Goal: Task Accomplishment & Management: Use online tool/utility

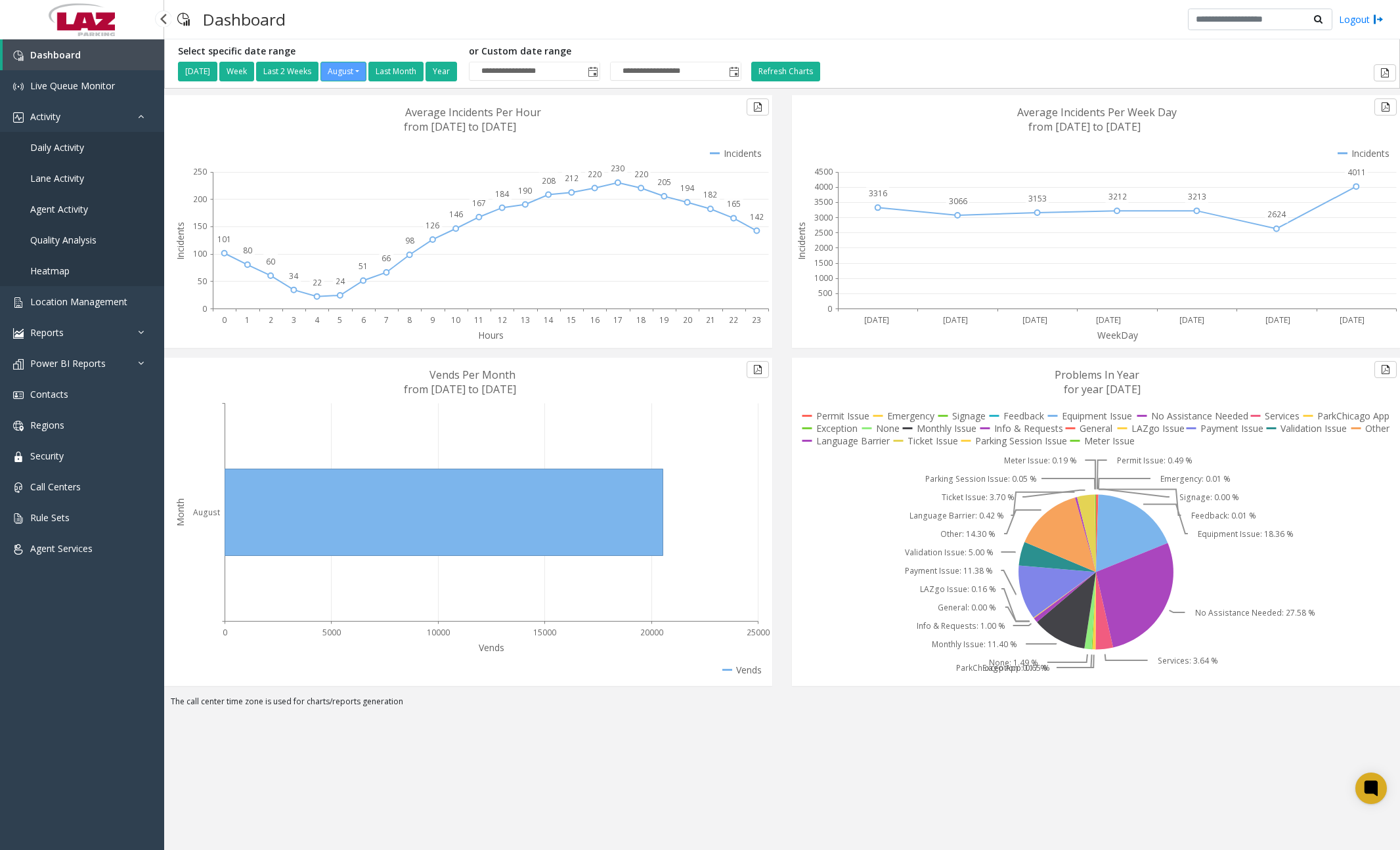
click at [65, 144] on span "Daily Activity" at bounding box center [57, 147] width 54 height 12
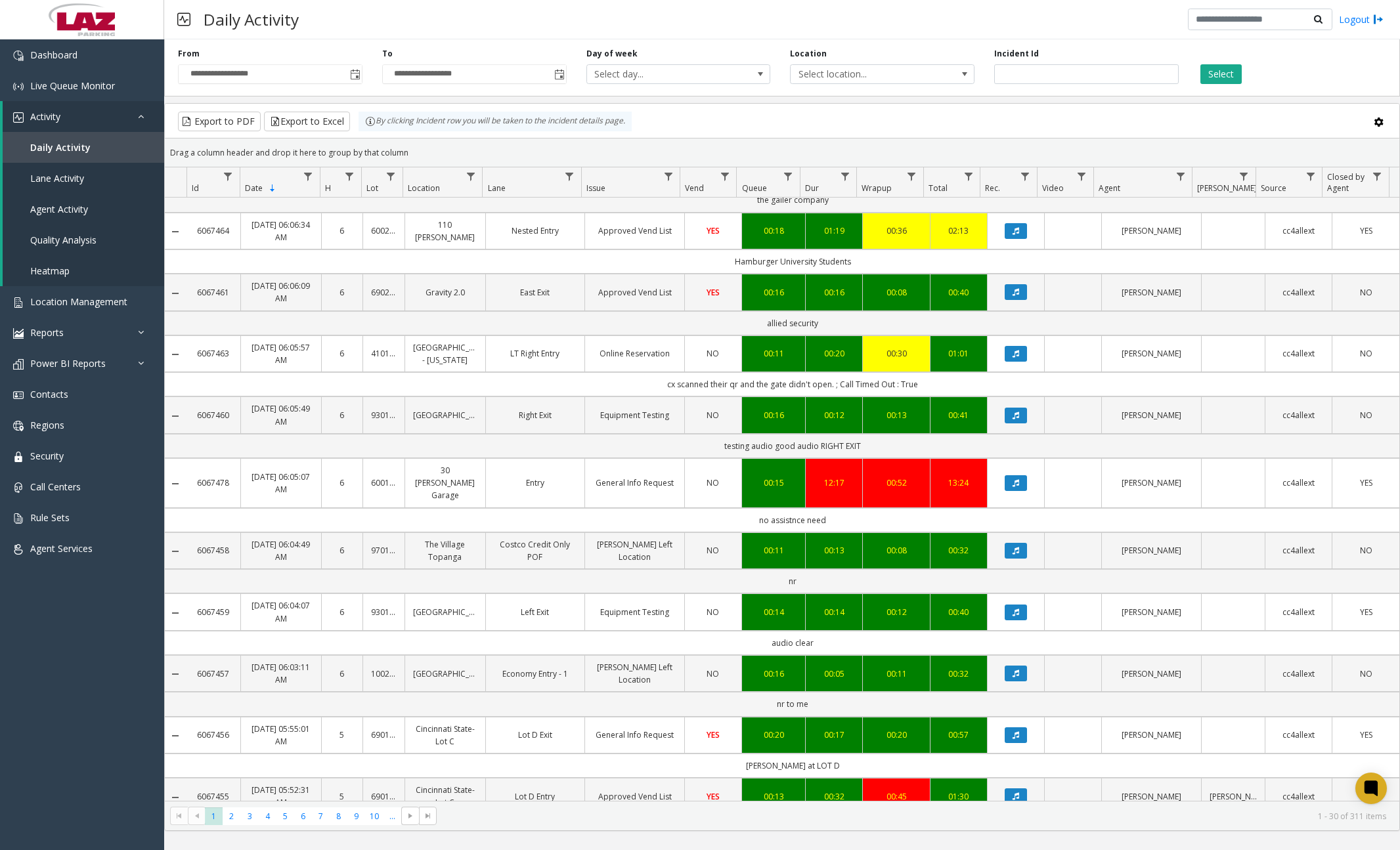
scroll to position [1280, 0]
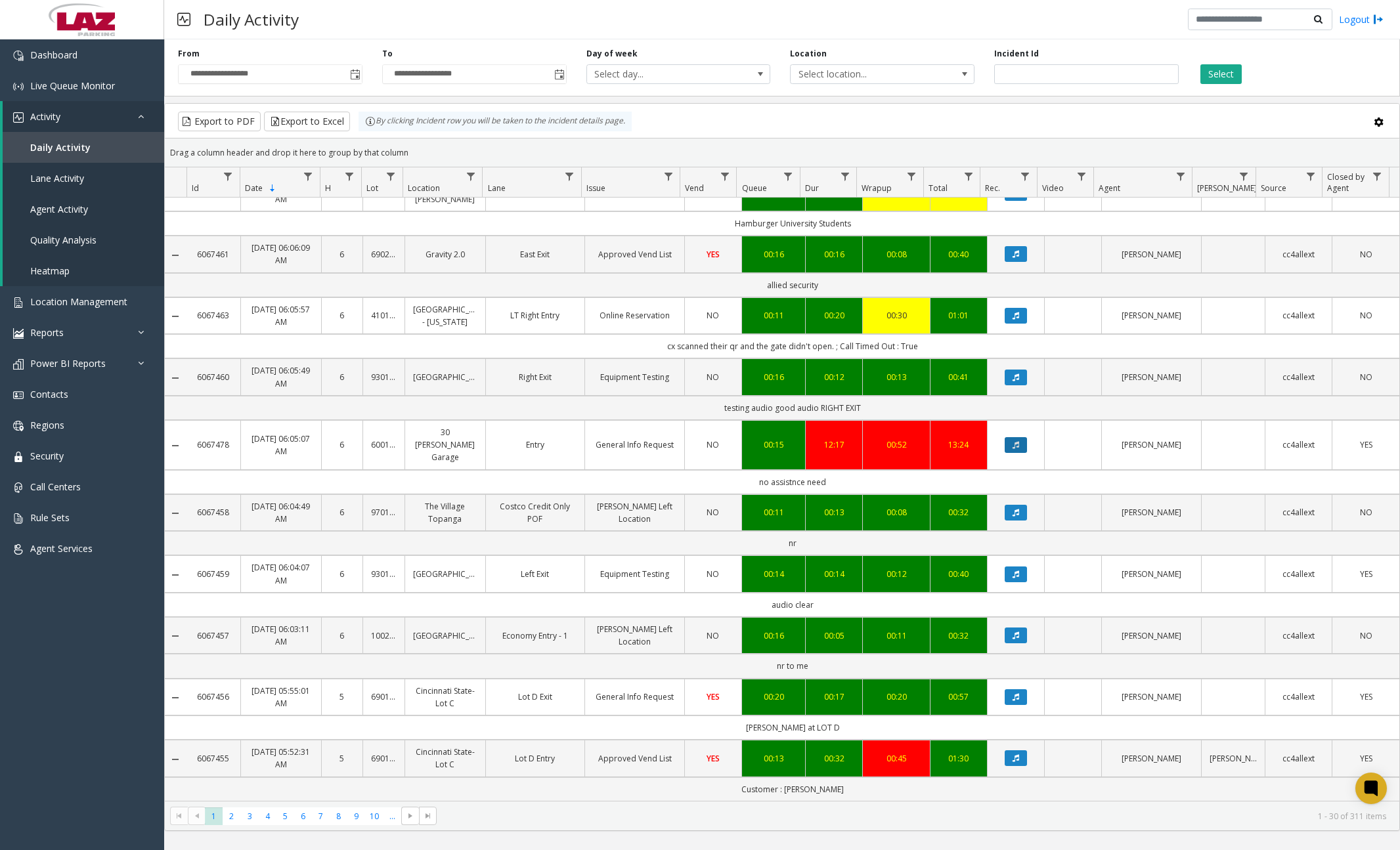
click at [1013, 439] on button "Data table" at bounding box center [1015, 445] width 22 height 16
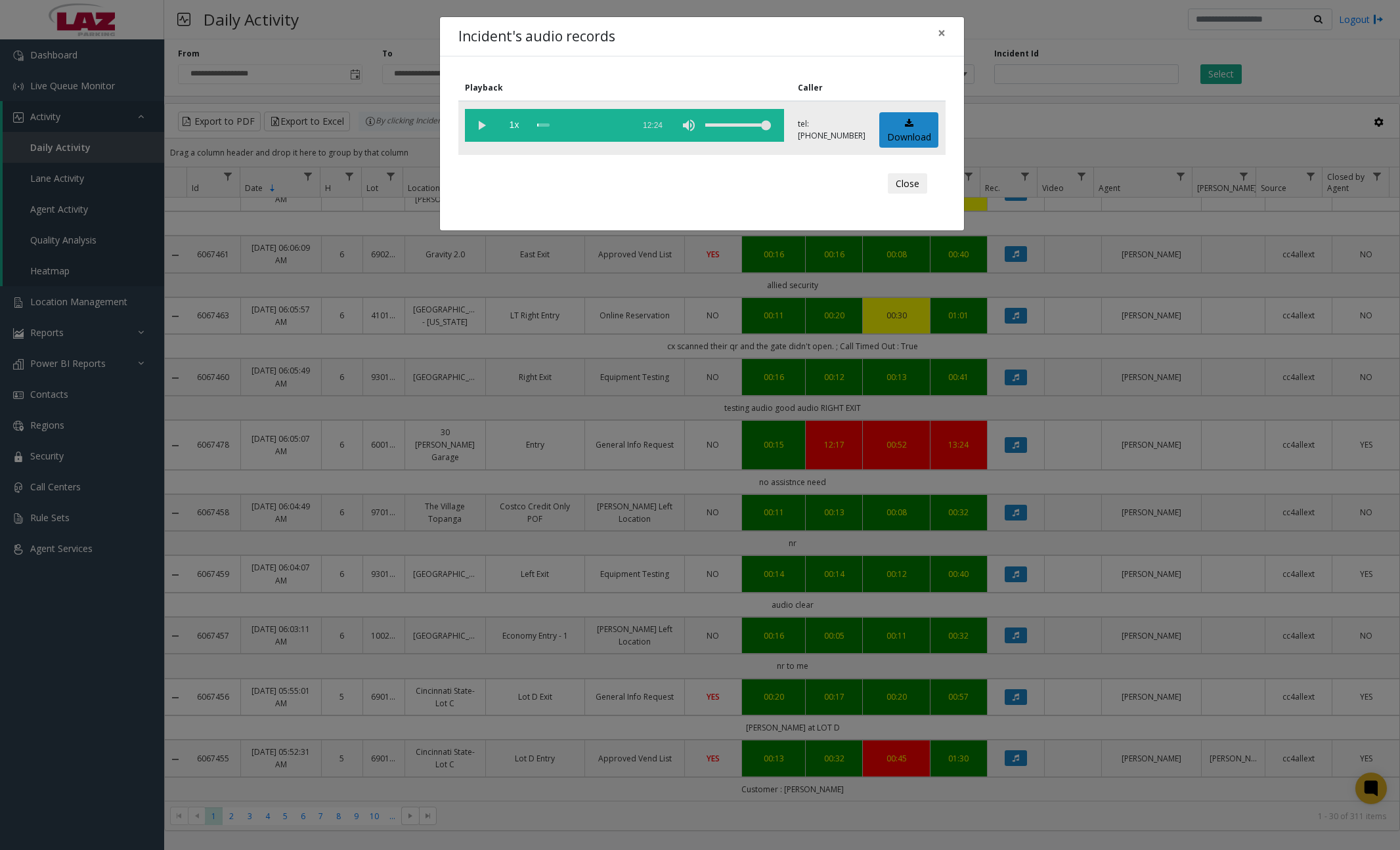
click at [481, 132] on vg-play-pause at bounding box center [481, 125] width 33 height 33
click at [539, 125] on div "scrub bar" at bounding box center [581, 125] width 90 height 33
click at [543, 125] on div "scrub bar" at bounding box center [581, 125] width 90 height 33
click at [542, 124] on div "scrub bar" at bounding box center [581, 125] width 90 height 33
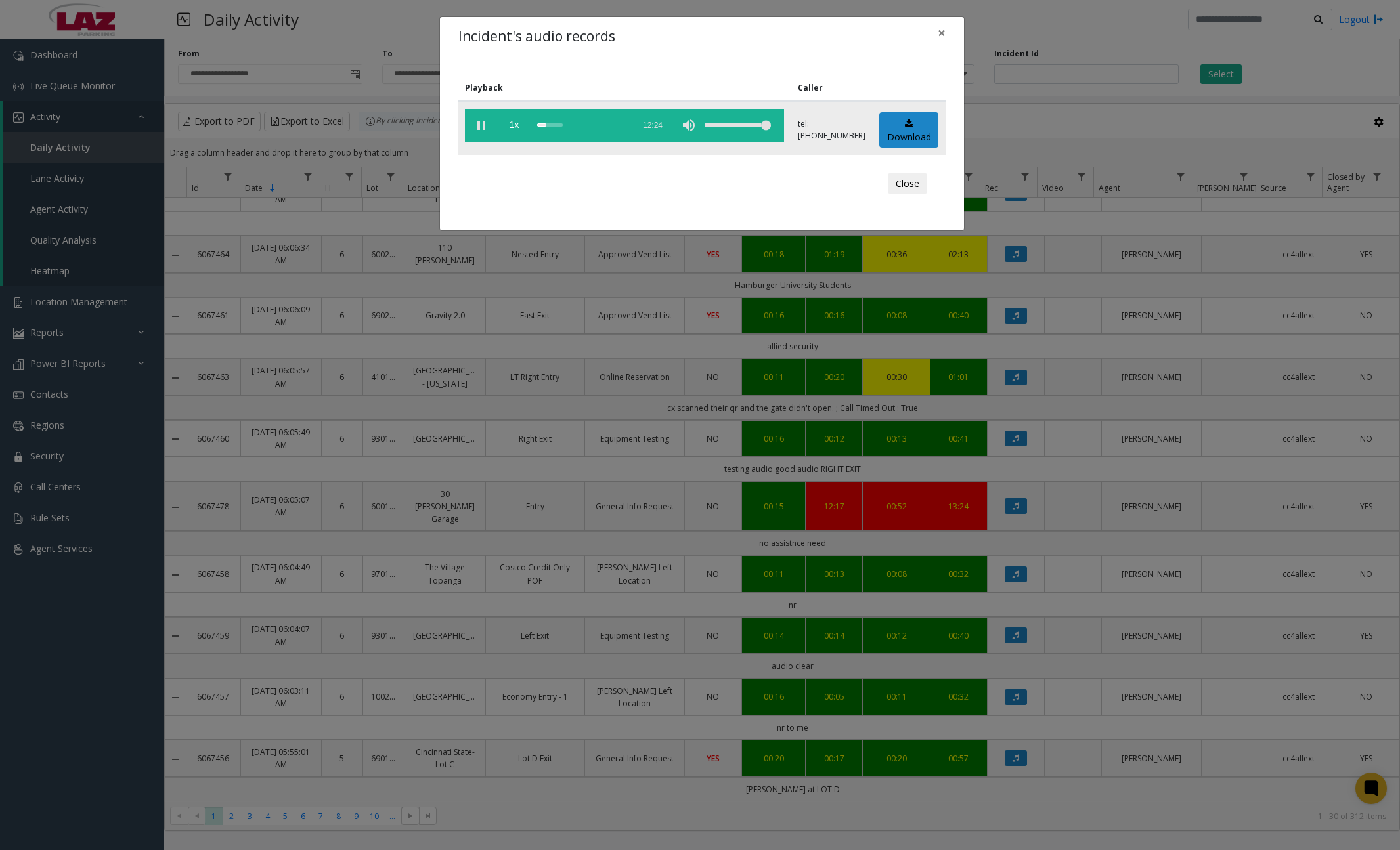
click at [481, 129] on vg-play-pause at bounding box center [481, 125] width 33 height 33
click at [945, 32] on span "×" at bounding box center [941, 33] width 8 height 19
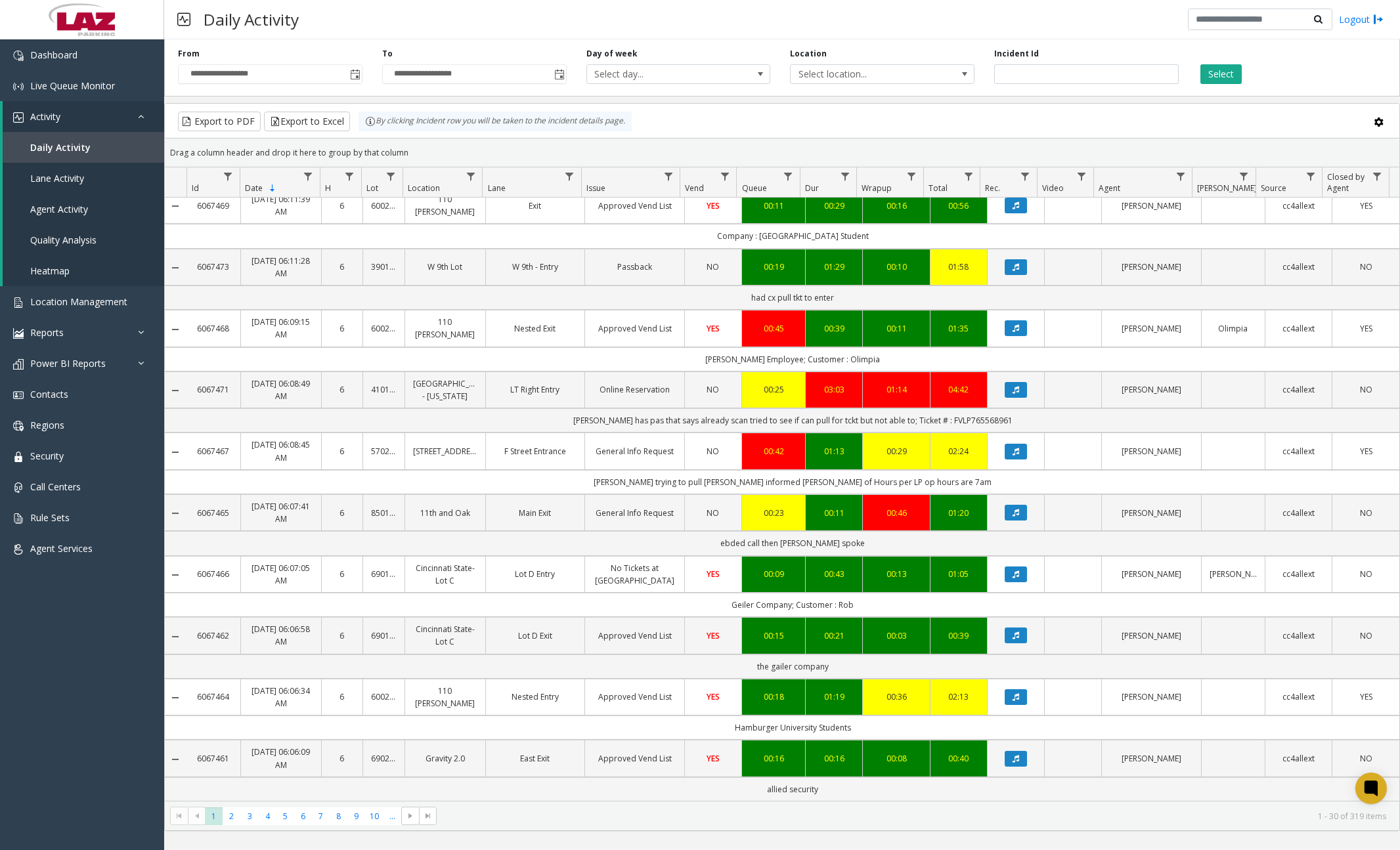
scroll to position [1182, 0]
click at [103, 67] on link "Dashboard" at bounding box center [82, 54] width 164 height 31
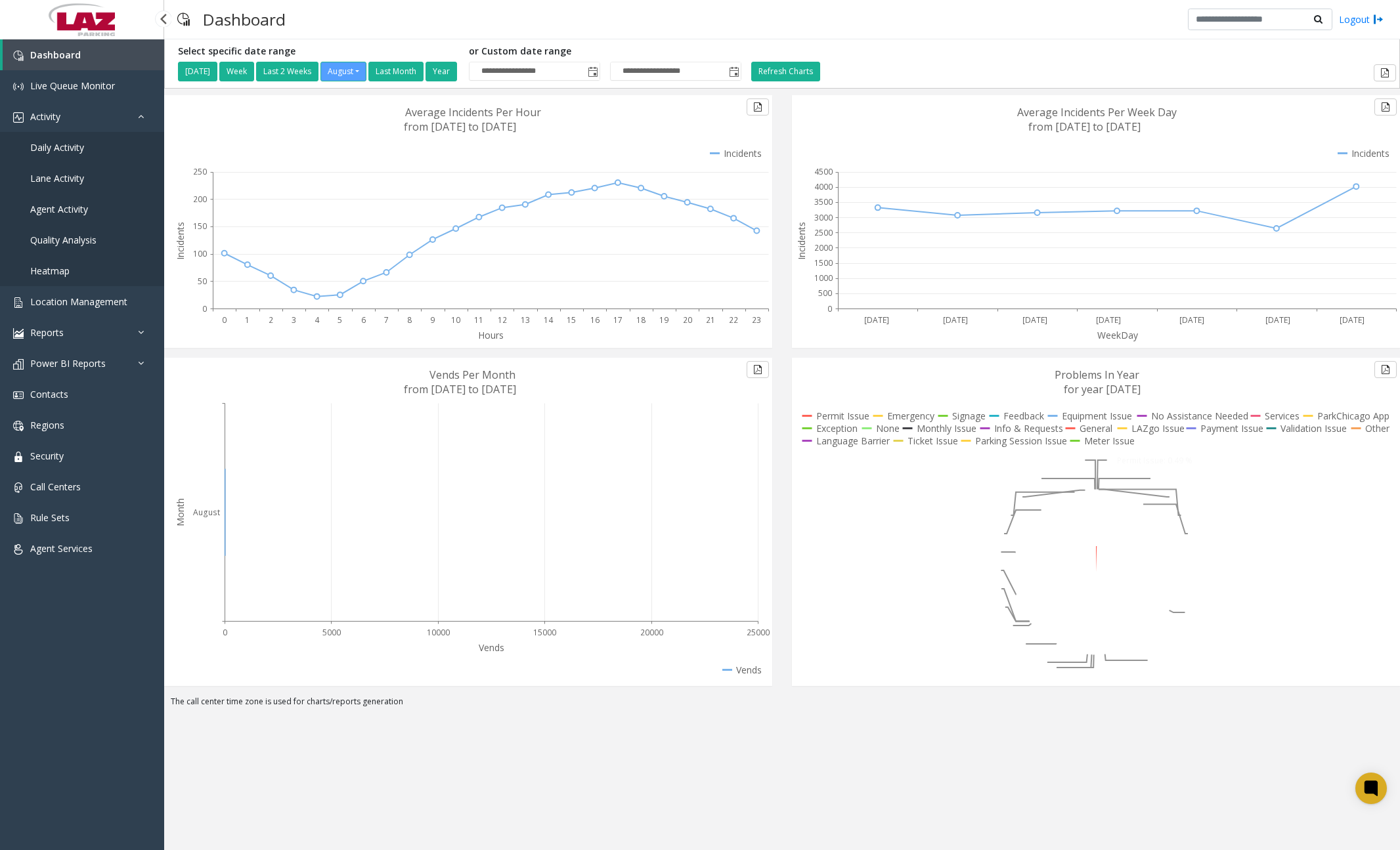
click at [75, 152] on span "Daily Activity" at bounding box center [57, 147] width 54 height 12
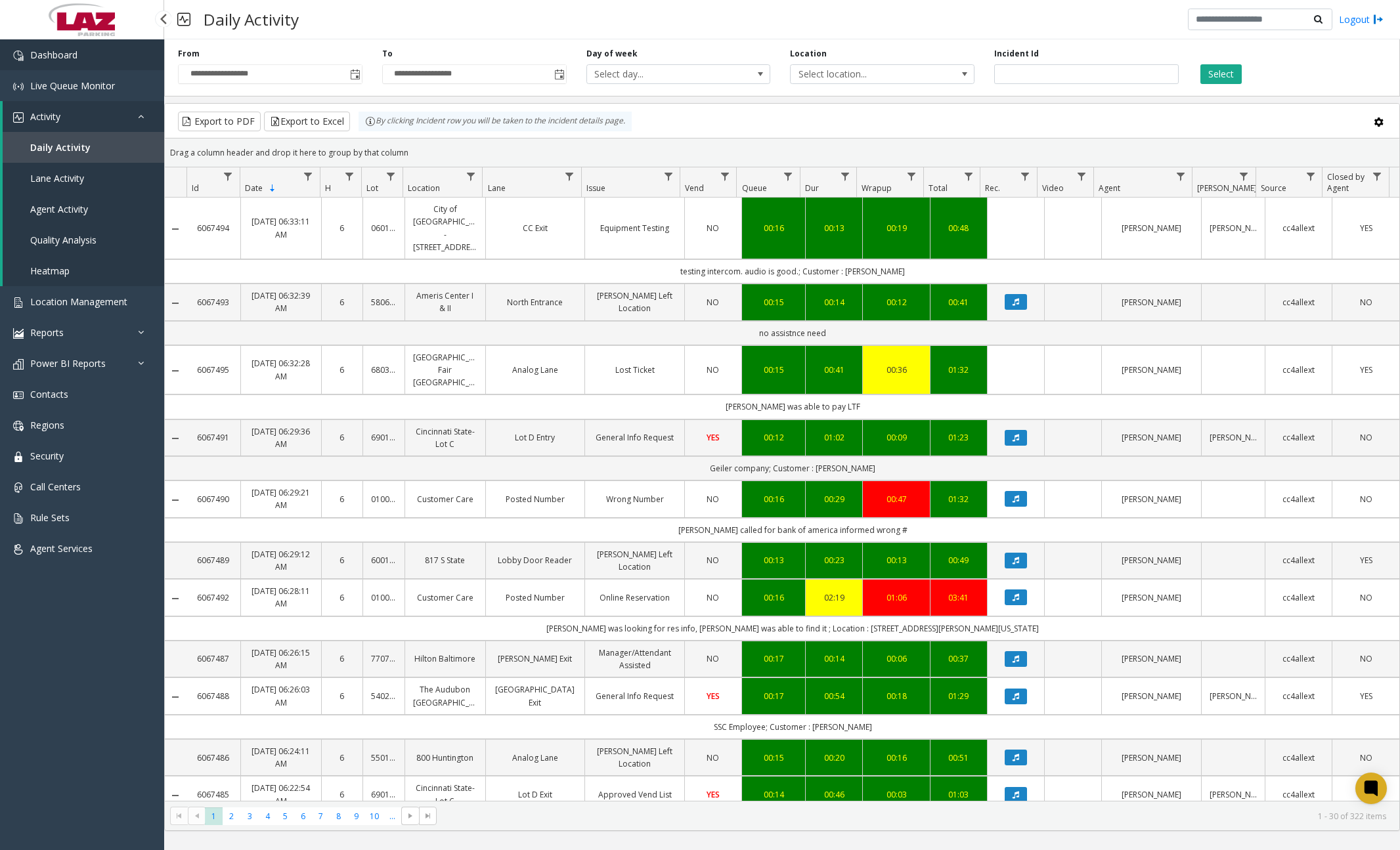
click at [72, 49] on span "Dashboard" at bounding box center [54, 54] width 47 height 12
